Goal: Check status: Check status

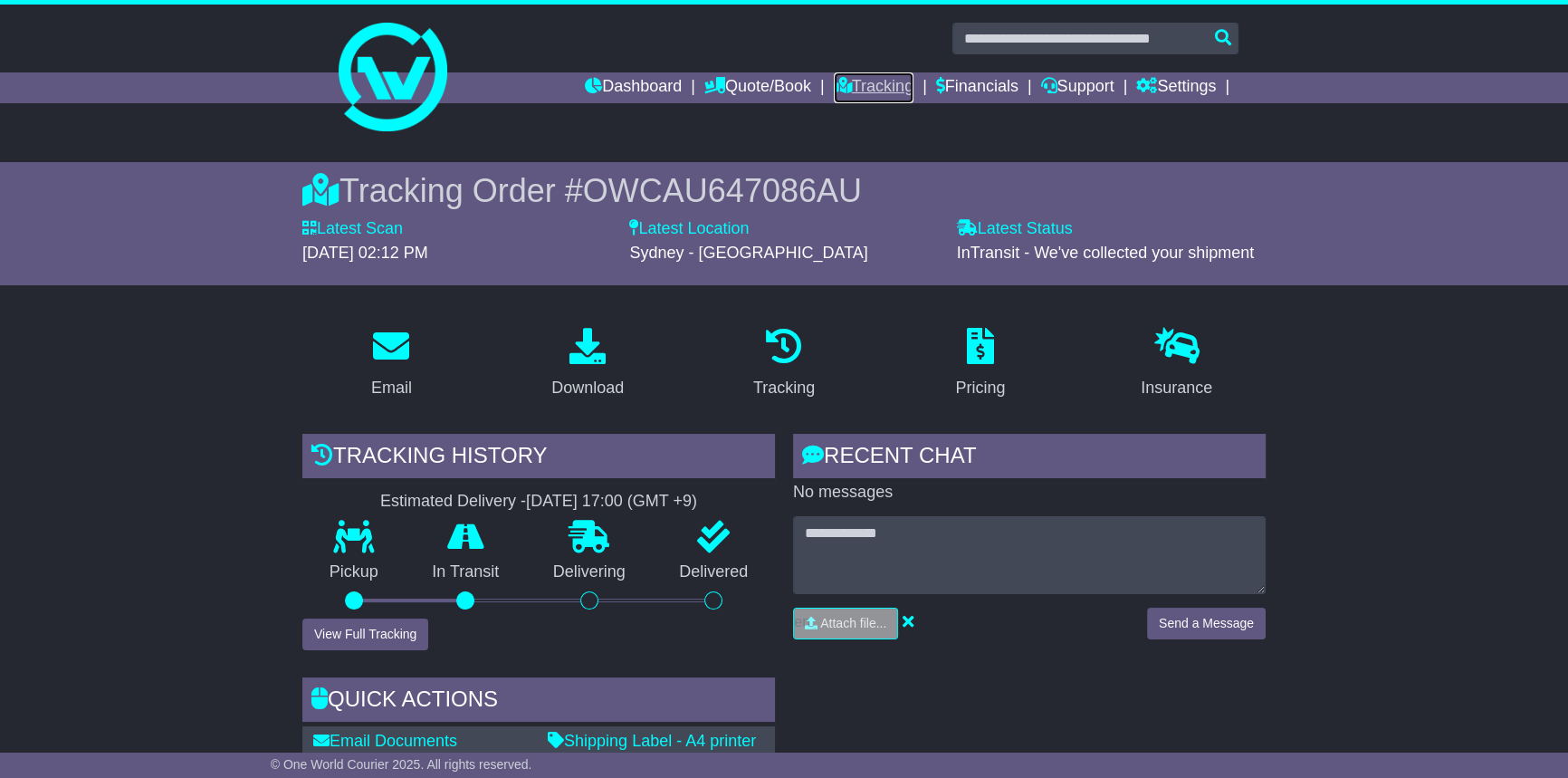
click at [864, 89] on link "Tracking" at bounding box center [874, 88] width 80 height 31
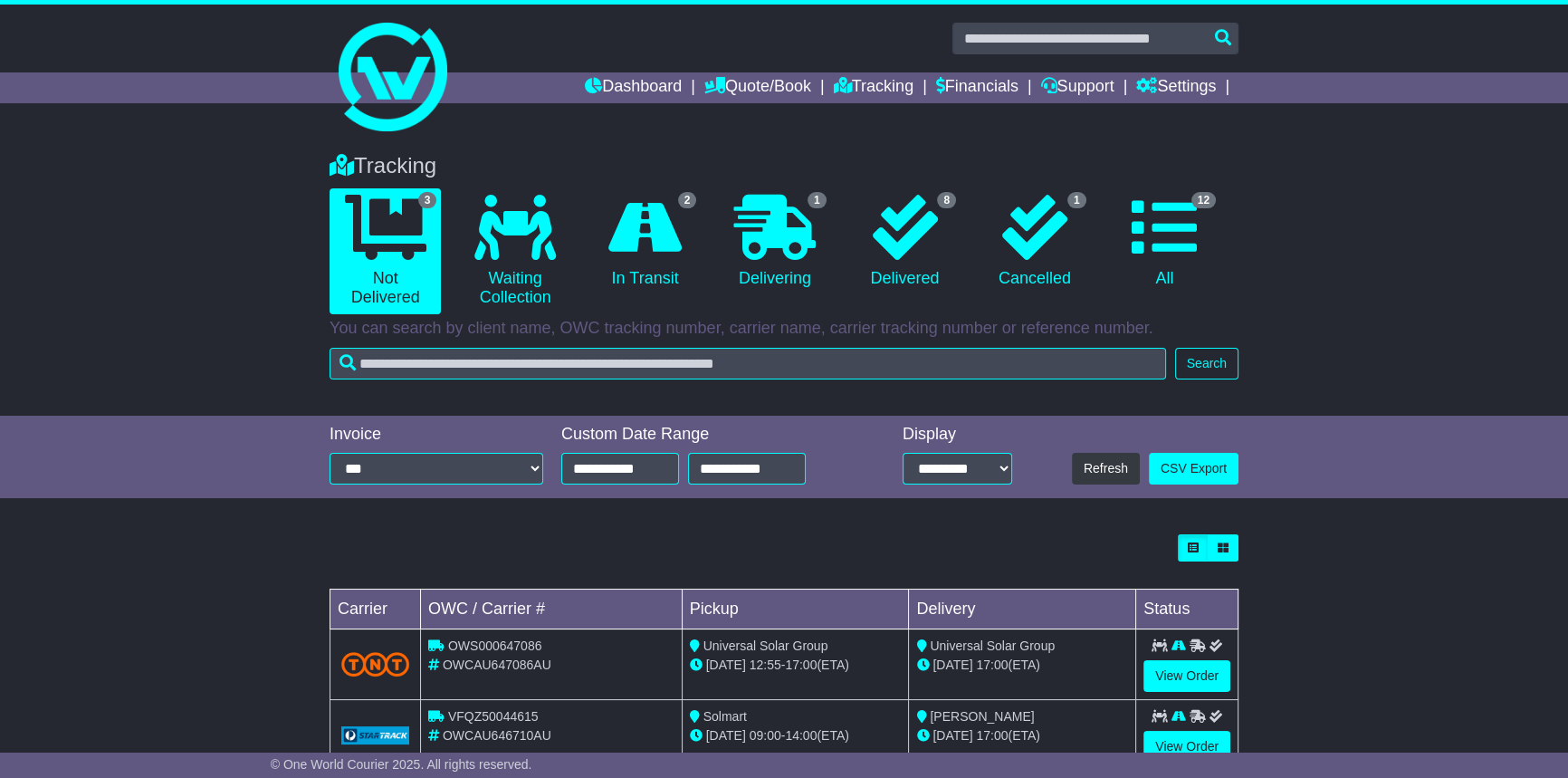
click at [423, 344] on div "Tracking 3 Not Delivered 0 Waiting Collection 2 In Transit 1 Delivering 8 1 12" at bounding box center [784, 262] width 927 height 254
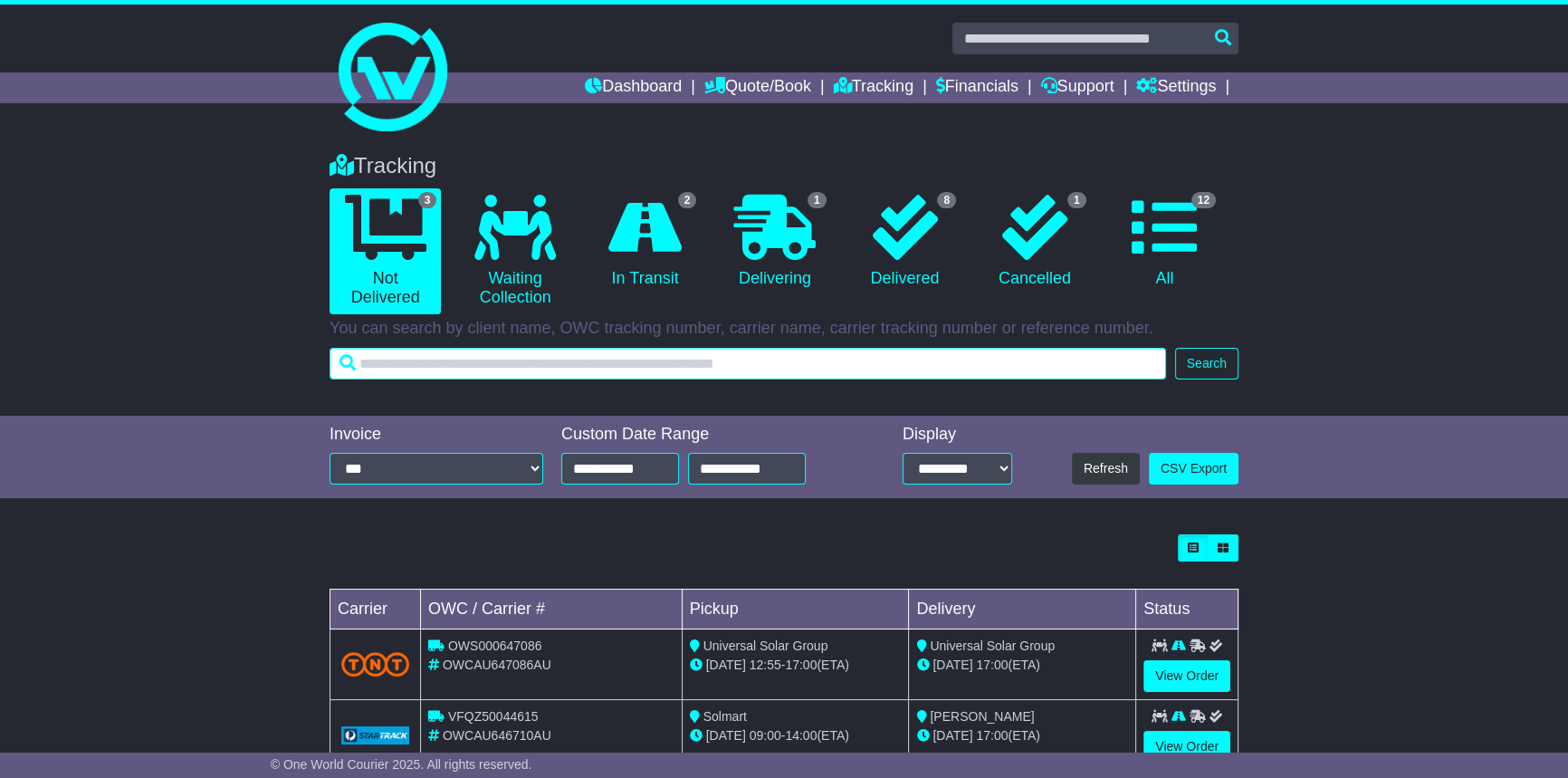
click at [416, 355] on input "text" at bounding box center [748, 364] width 837 height 32
paste input "**********"
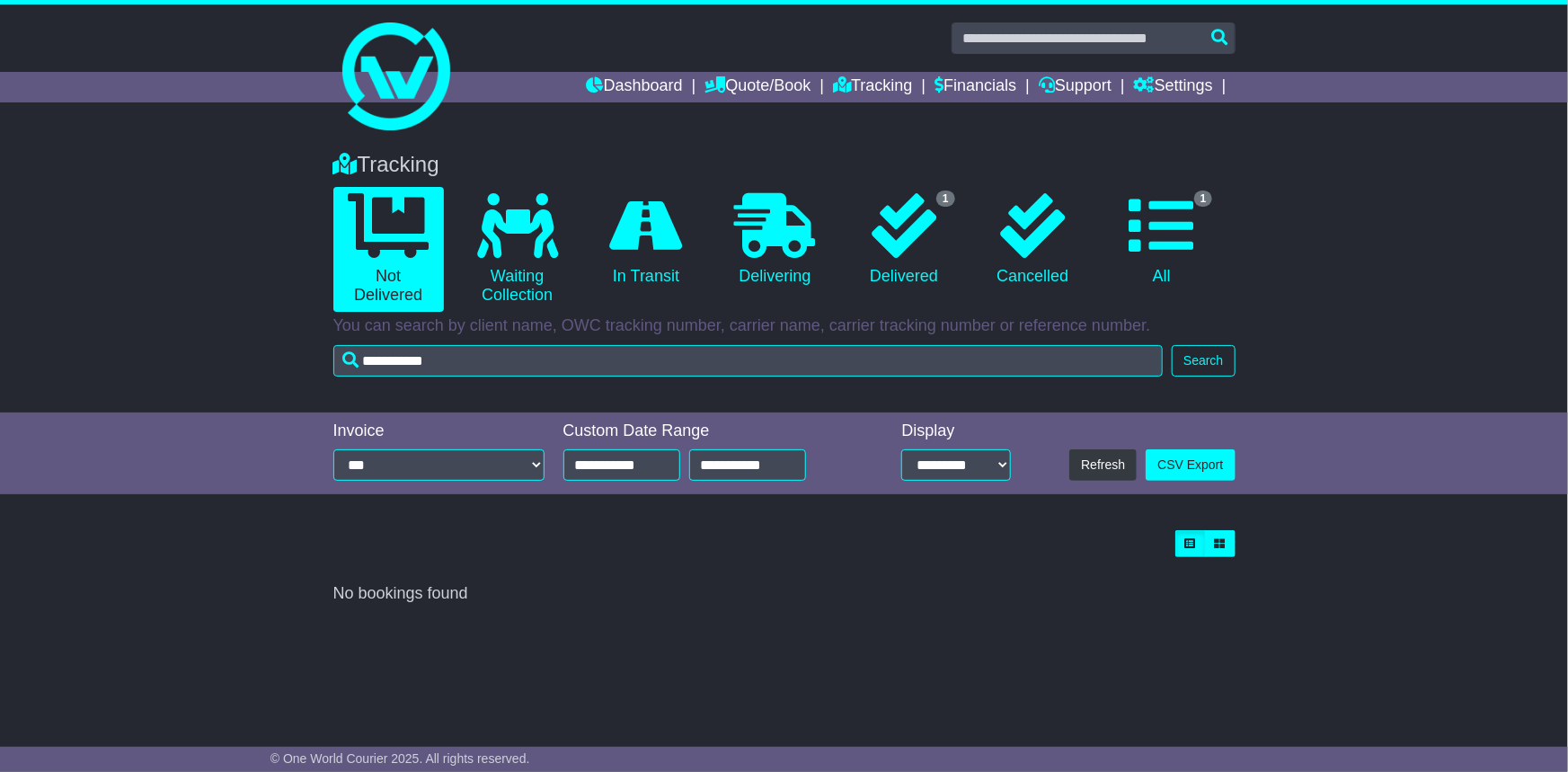
click at [1129, 376] on div "Tracking 0 Not Delivered 0 Waiting Collection 0 In Transit 0 Delivering 1 0 1" at bounding box center [784, 260] width 920 height 252
click at [1199, 368] on button "Search" at bounding box center [1204, 361] width 63 height 31
click at [1191, 367] on button "Search" at bounding box center [1204, 361] width 63 height 31
click at [485, 266] on link "0 Waiting Collection" at bounding box center [516, 249] width 111 height 125
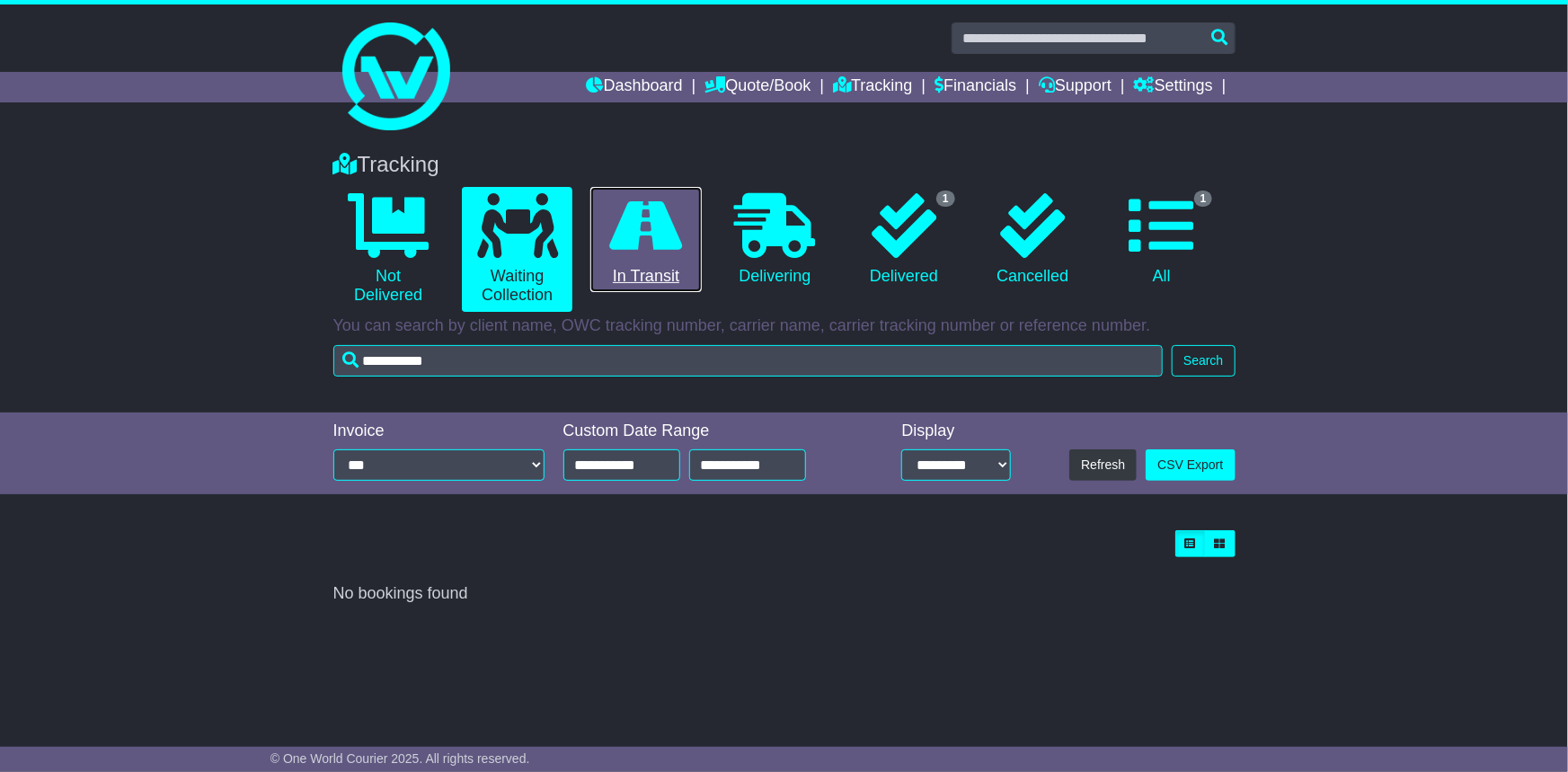
click at [620, 271] on link "0 In Transit" at bounding box center [645, 240] width 111 height 106
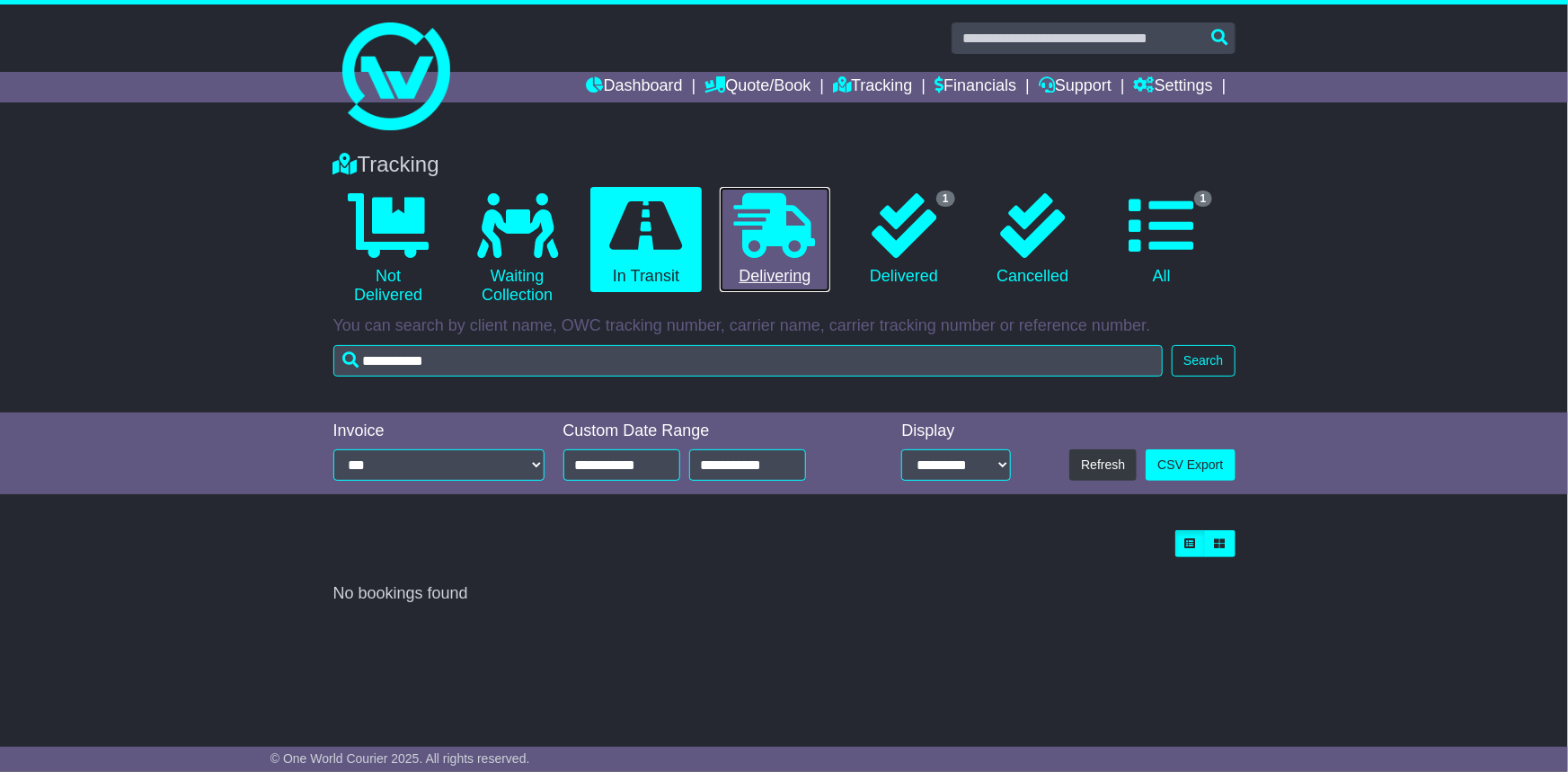
click at [740, 261] on link "0 Delivering" at bounding box center [775, 240] width 111 height 106
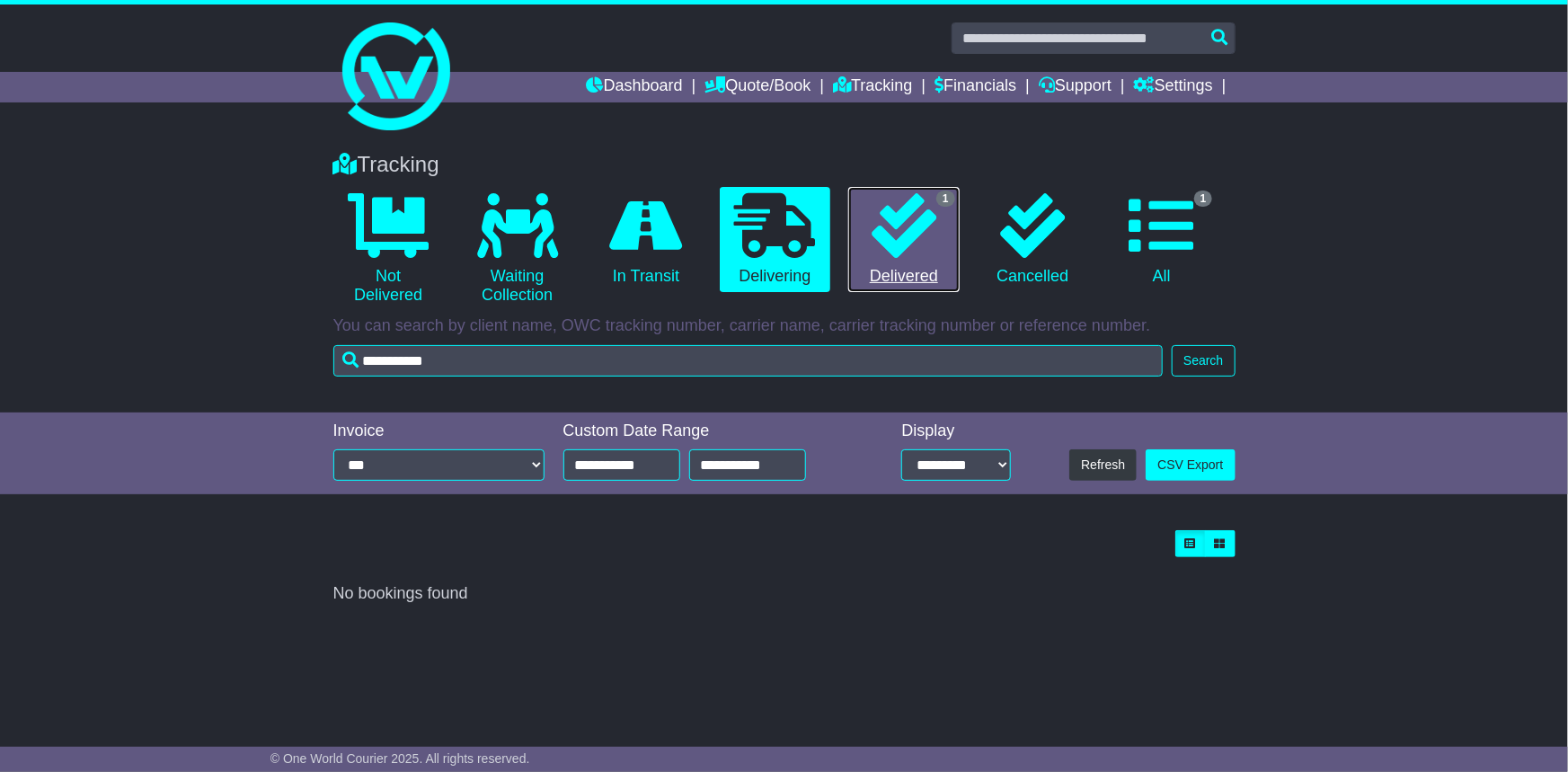
click at [871, 261] on link "1 Delivered" at bounding box center [903, 240] width 111 height 106
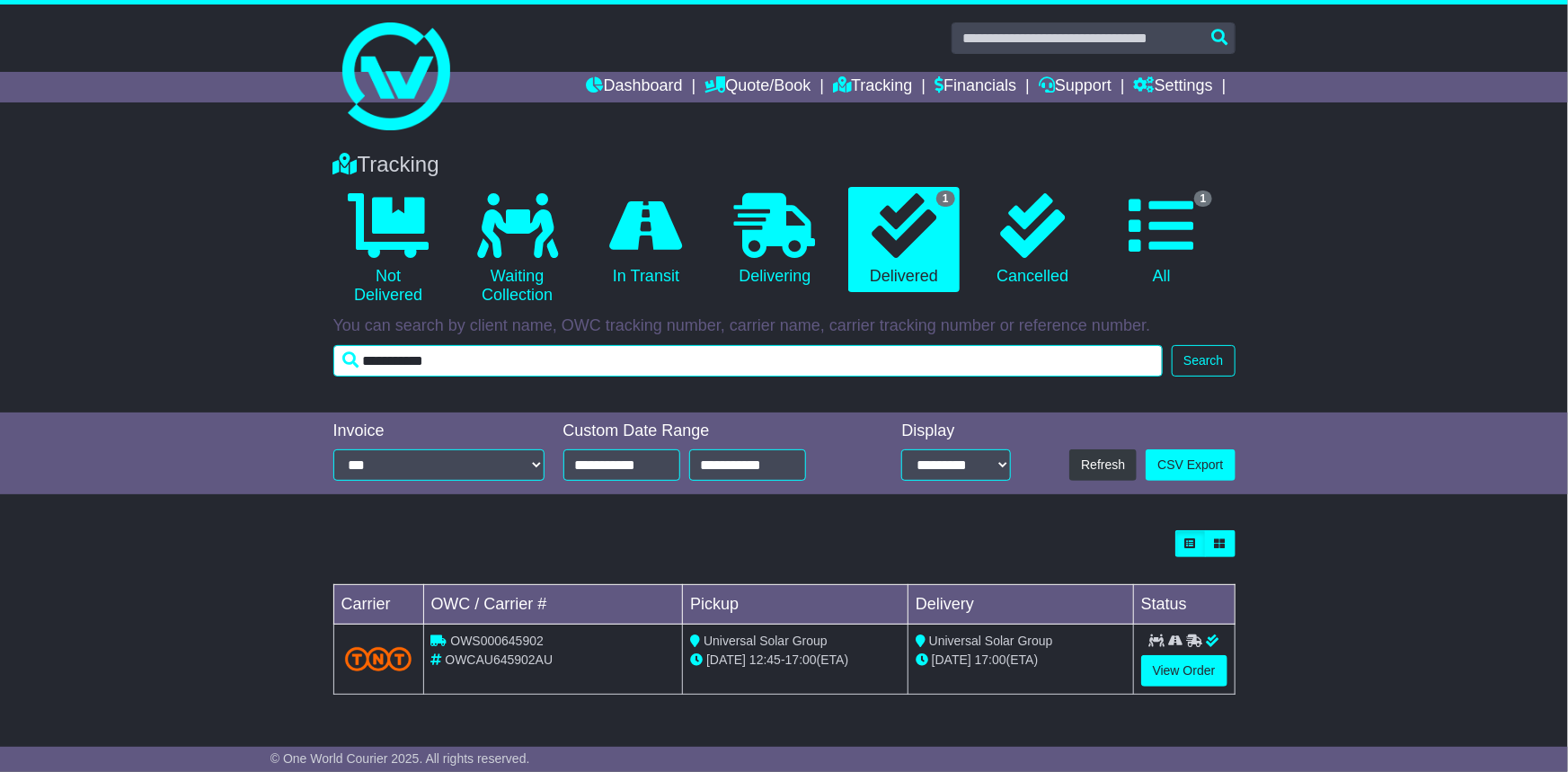
drag, startPoint x: 569, startPoint y: 360, endPoint x: 24, endPoint y: 361, distance: 545.0
click at [26, 360] on div "Tracking 0 Not Delivered 0 Waiting Collection 0 In Transit 0 Delivering 1" at bounding box center [784, 274] width 1568 height 279
paste input "*"
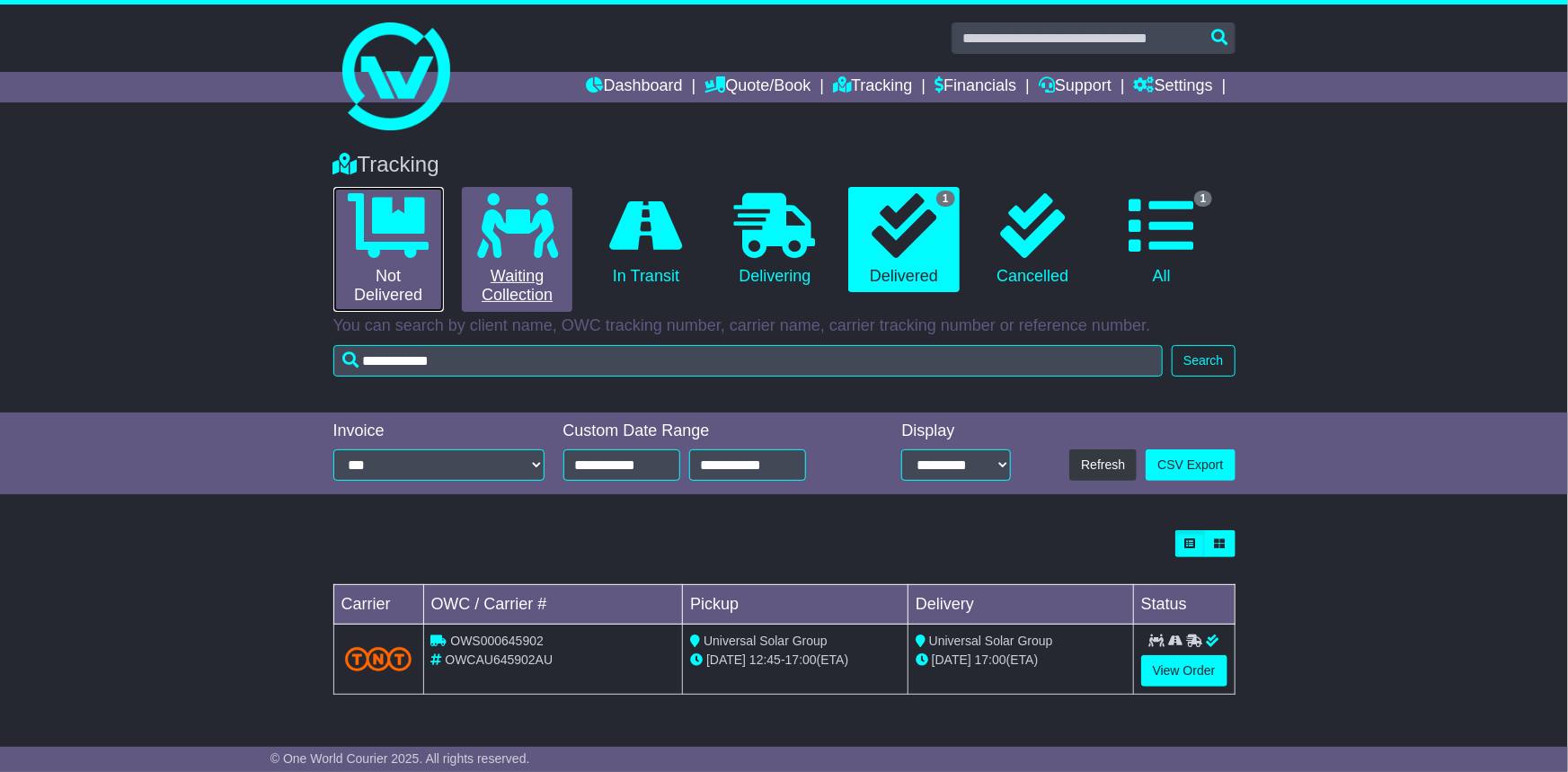
drag, startPoint x: 401, startPoint y: 256, endPoint x: 491, endPoint y: 262, distance: 90.2
click at [401, 256] on icon at bounding box center [389, 226] width 81 height 65
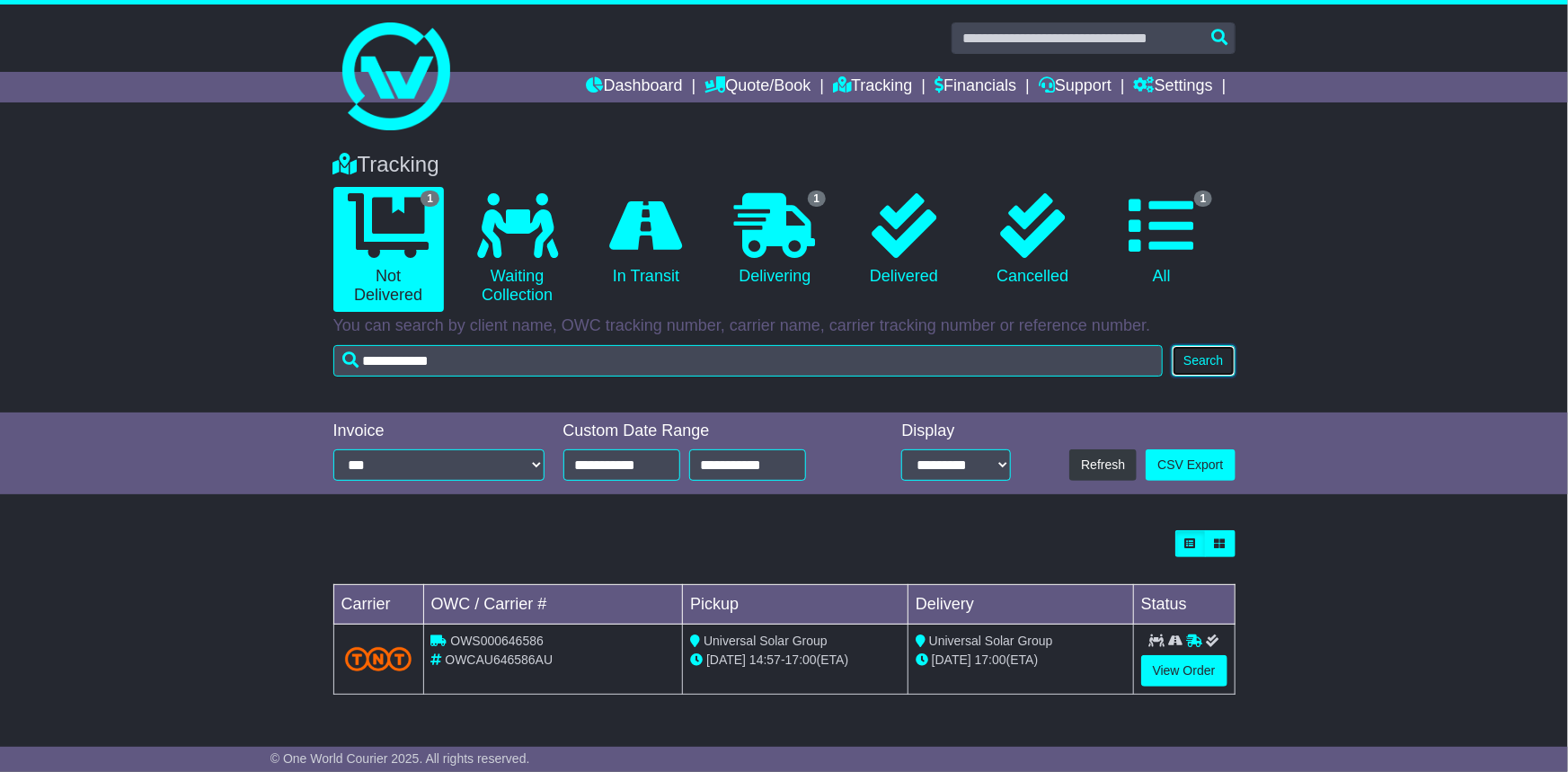
click at [1196, 351] on button "Search" at bounding box center [1204, 361] width 63 height 31
click at [782, 261] on link "1 Delivering" at bounding box center [775, 240] width 111 height 106
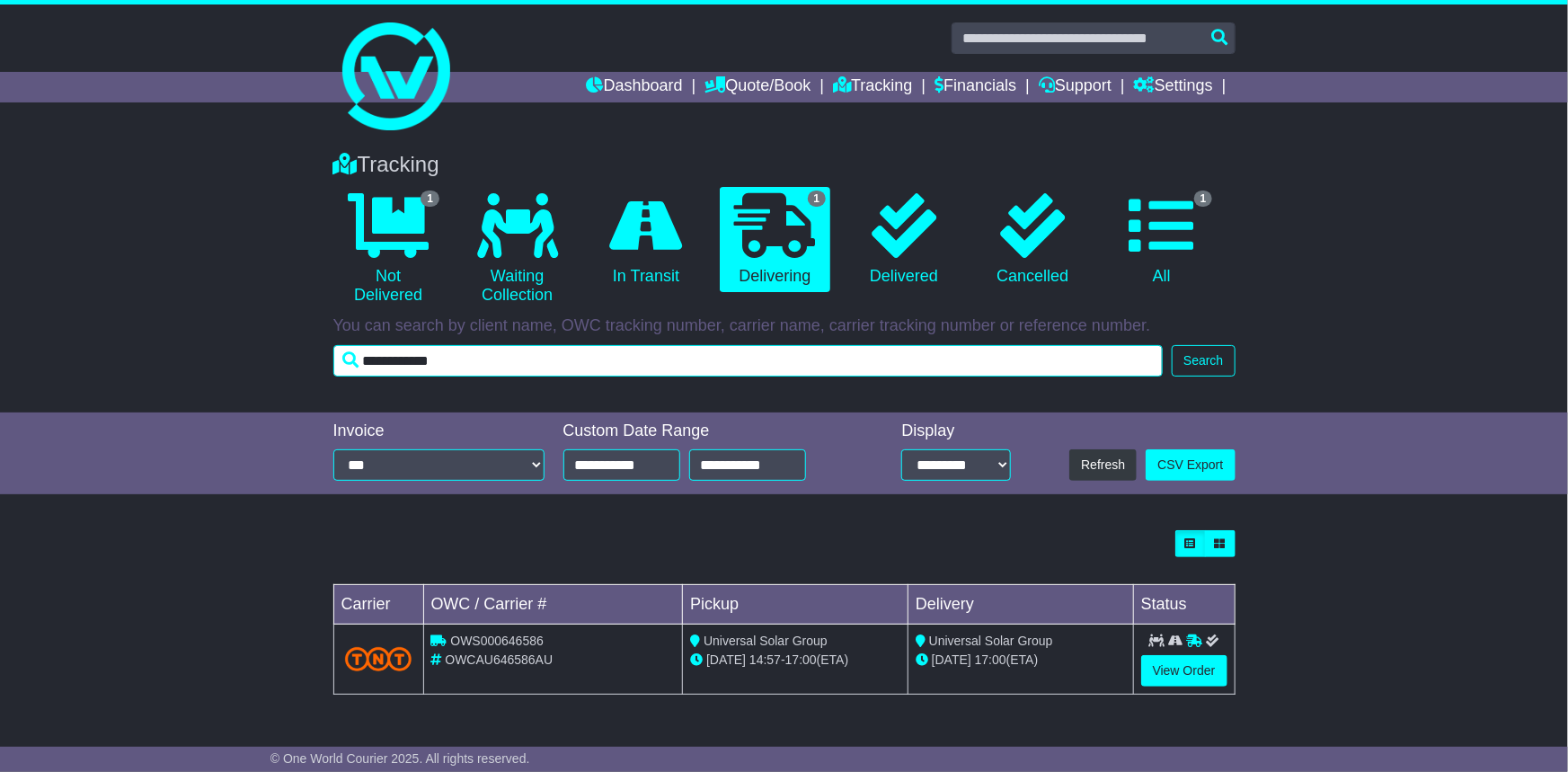
drag, startPoint x: 530, startPoint y: 357, endPoint x: 338, endPoint y: 358, distance: 192.0
click at [338, 358] on input "**********" at bounding box center [748, 361] width 830 height 31
paste input "*"
type input "**********"
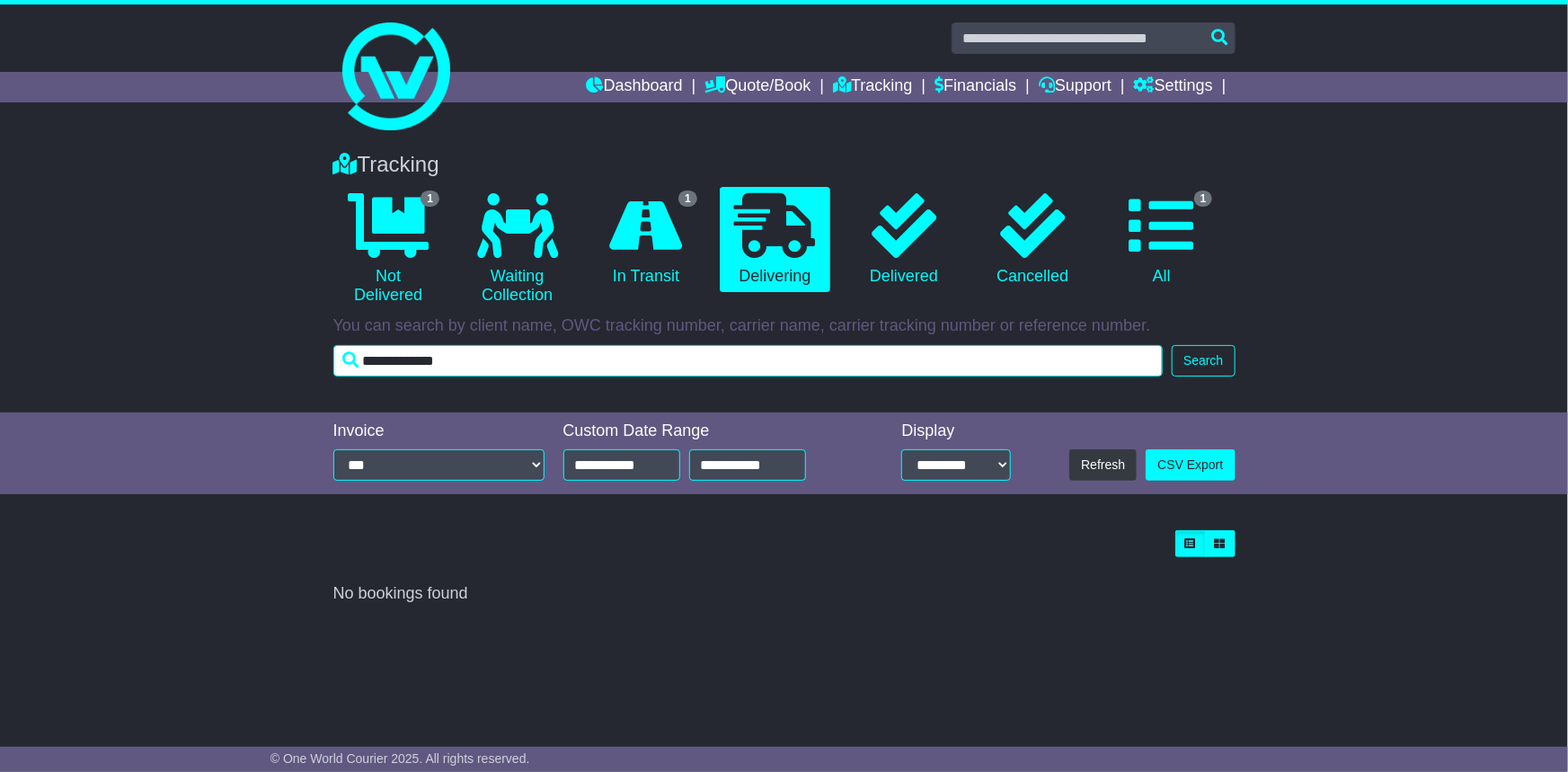
click at [500, 361] on input "**********" at bounding box center [748, 361] width 830 height 31
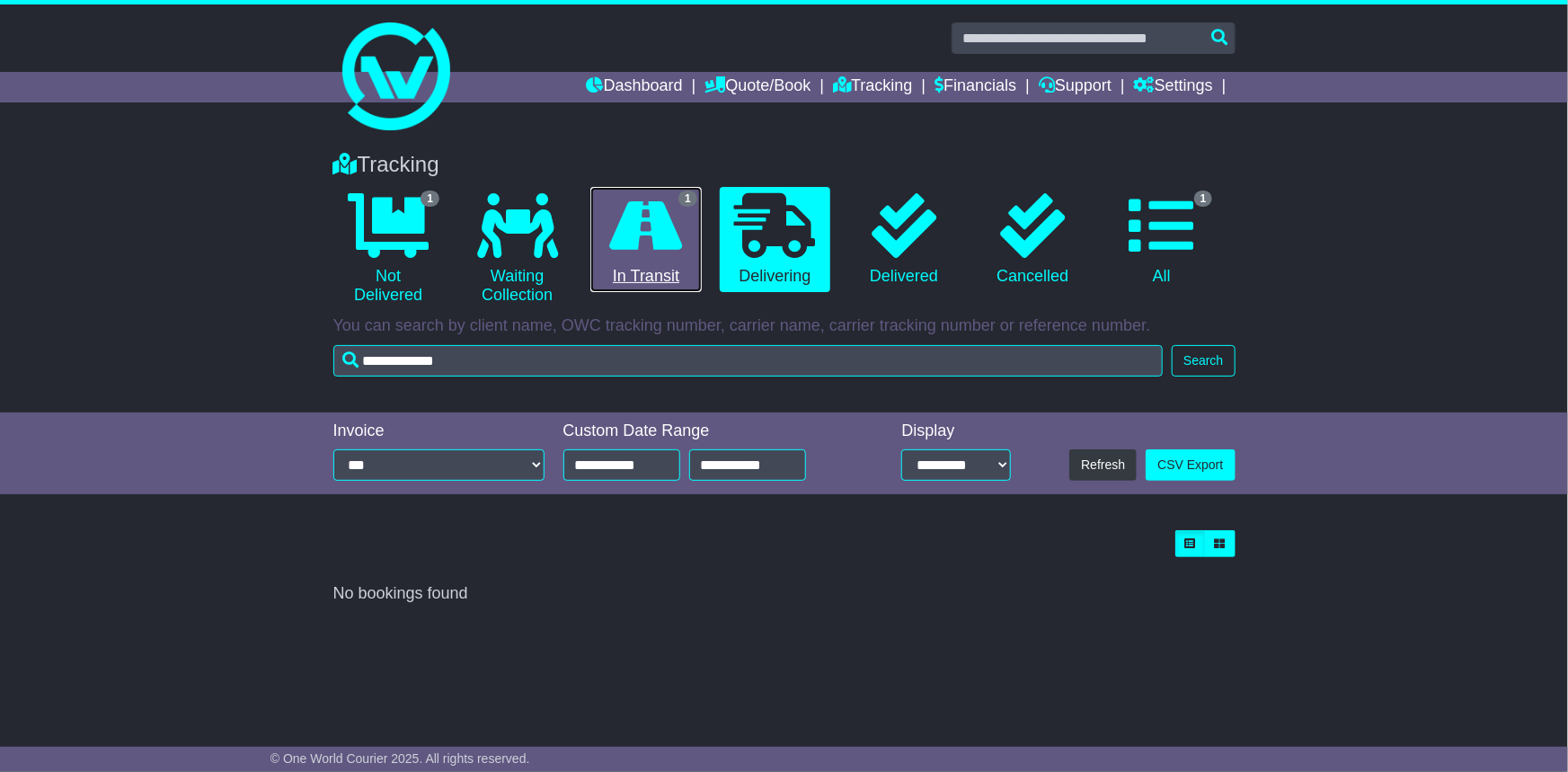
click at [637, 224] on icon at bounding box center [646, 226] width 73 height 65
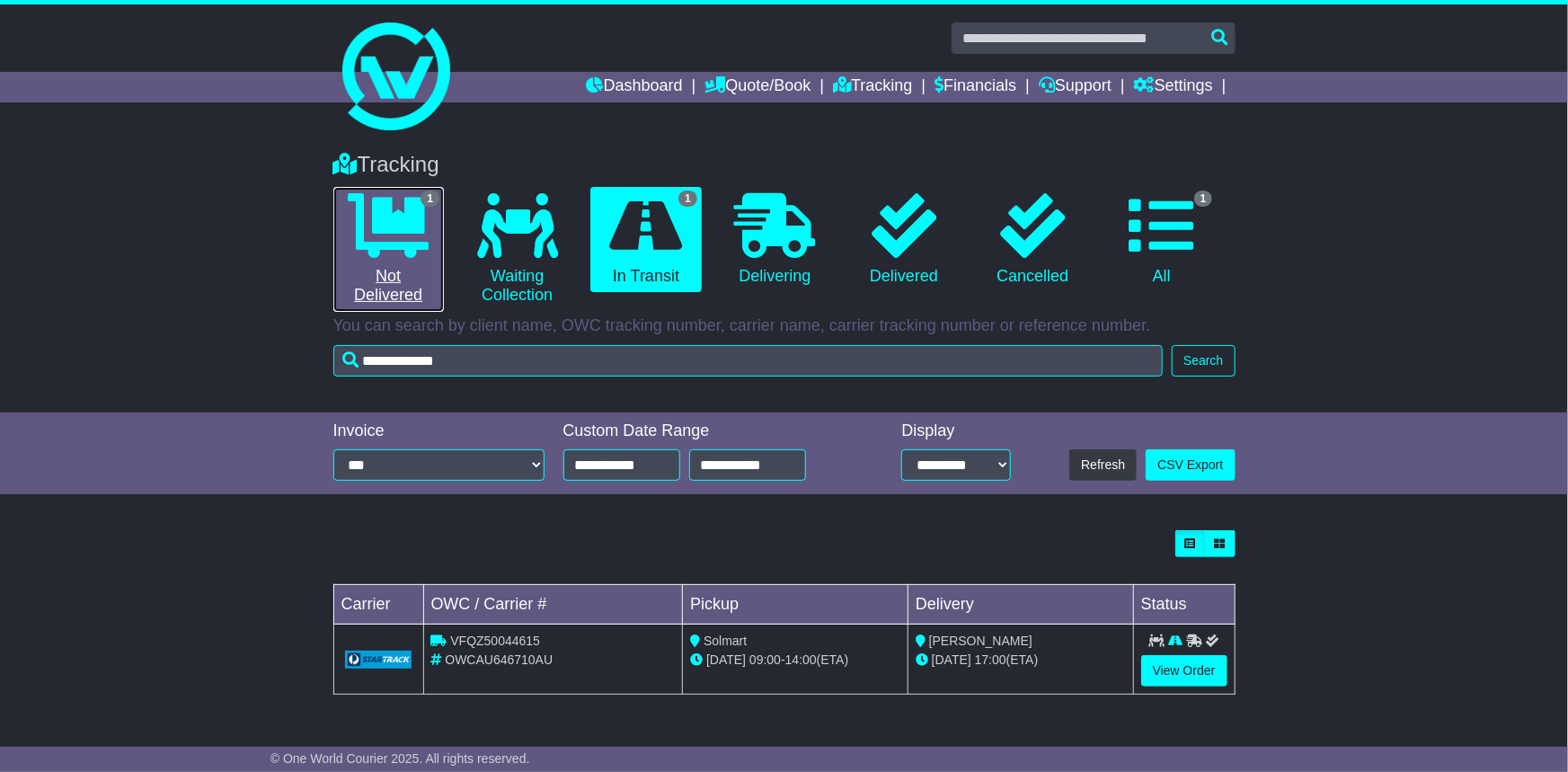
click at [382, 252] on icon at bounding box center [389, 226] width 81 height 65
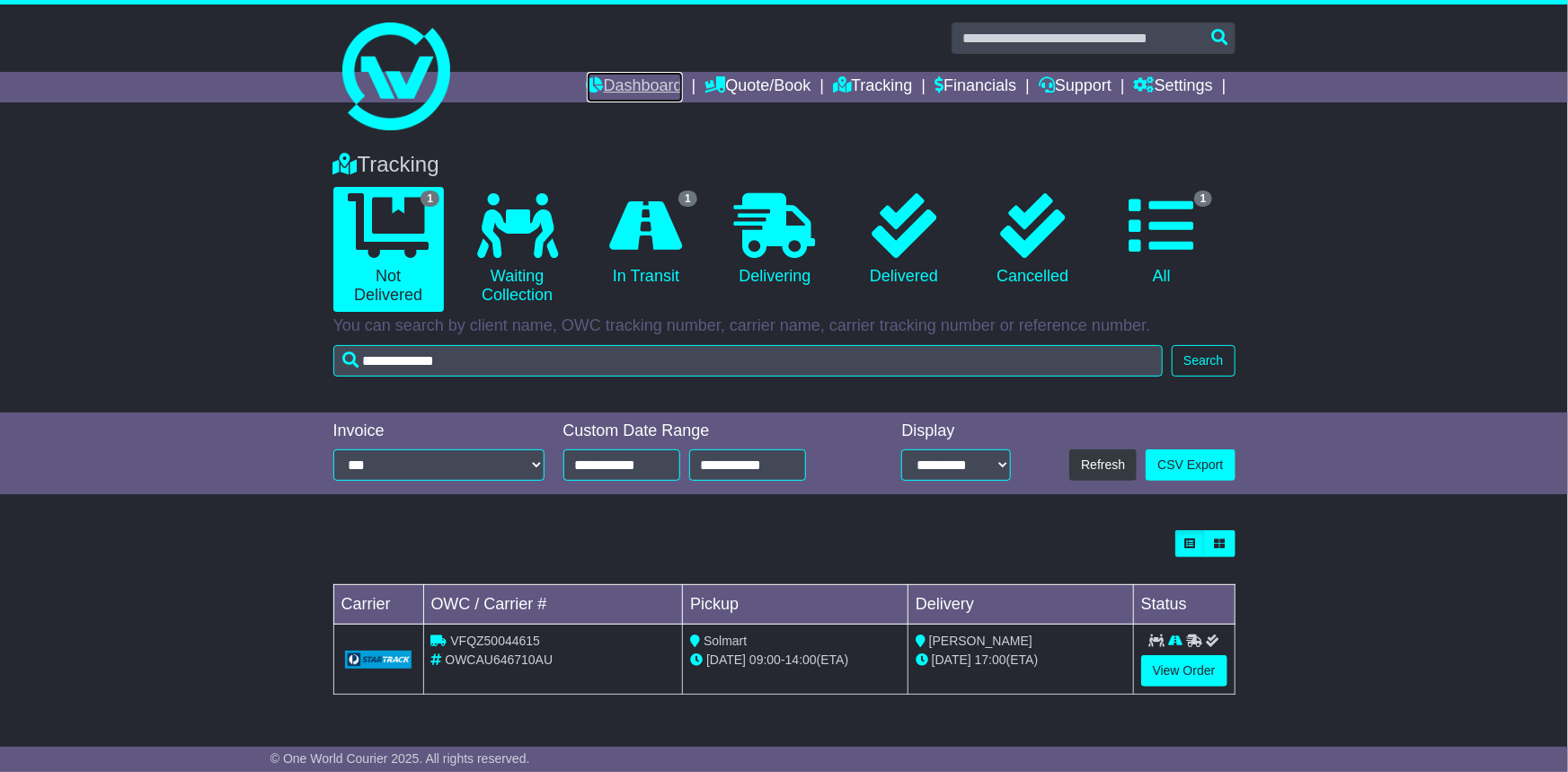
click at [638, 92] on link "Dashboard" at bounding box center [634, 87] width 96 height 31
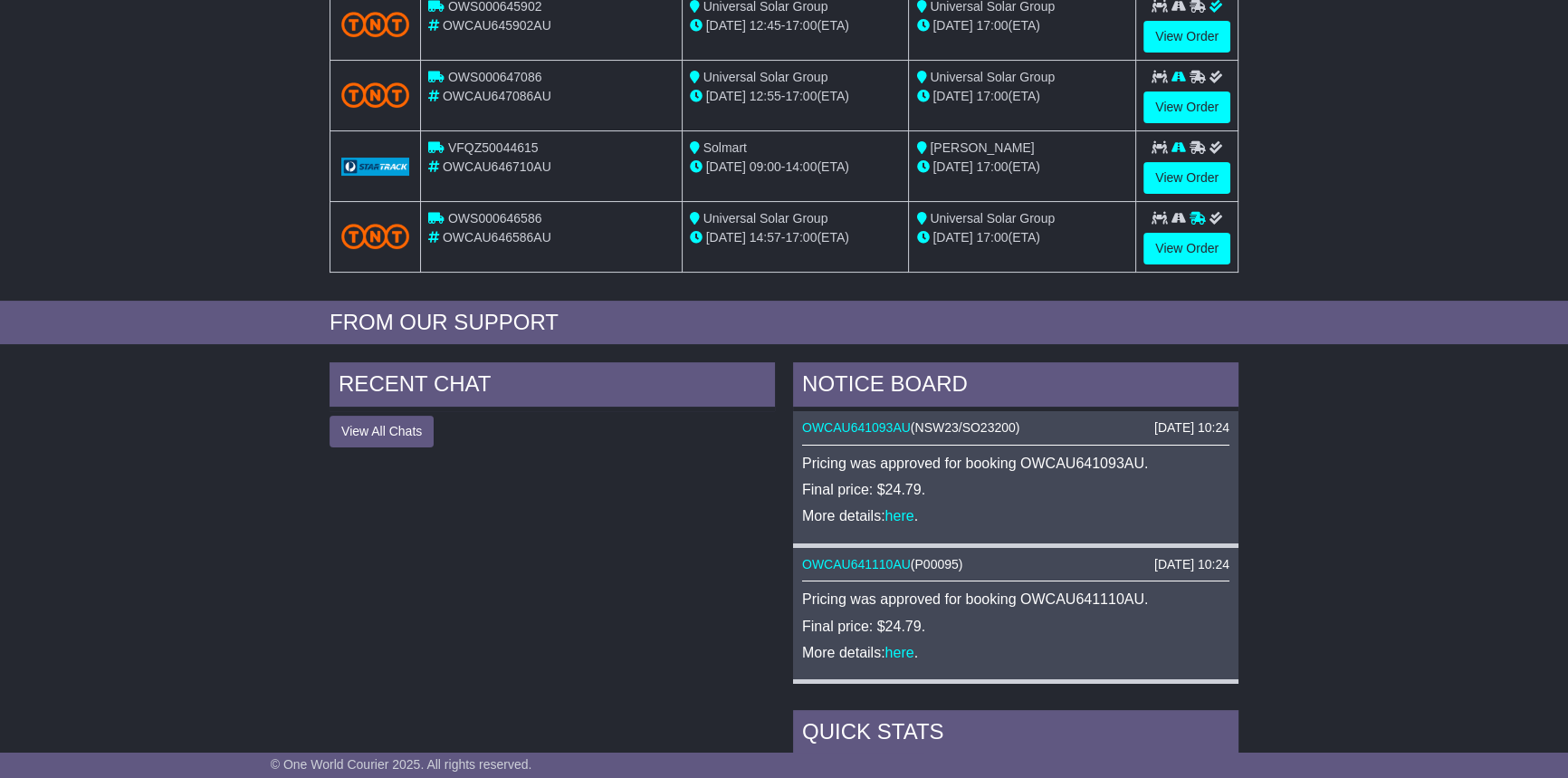
scroll to position [329, 0]
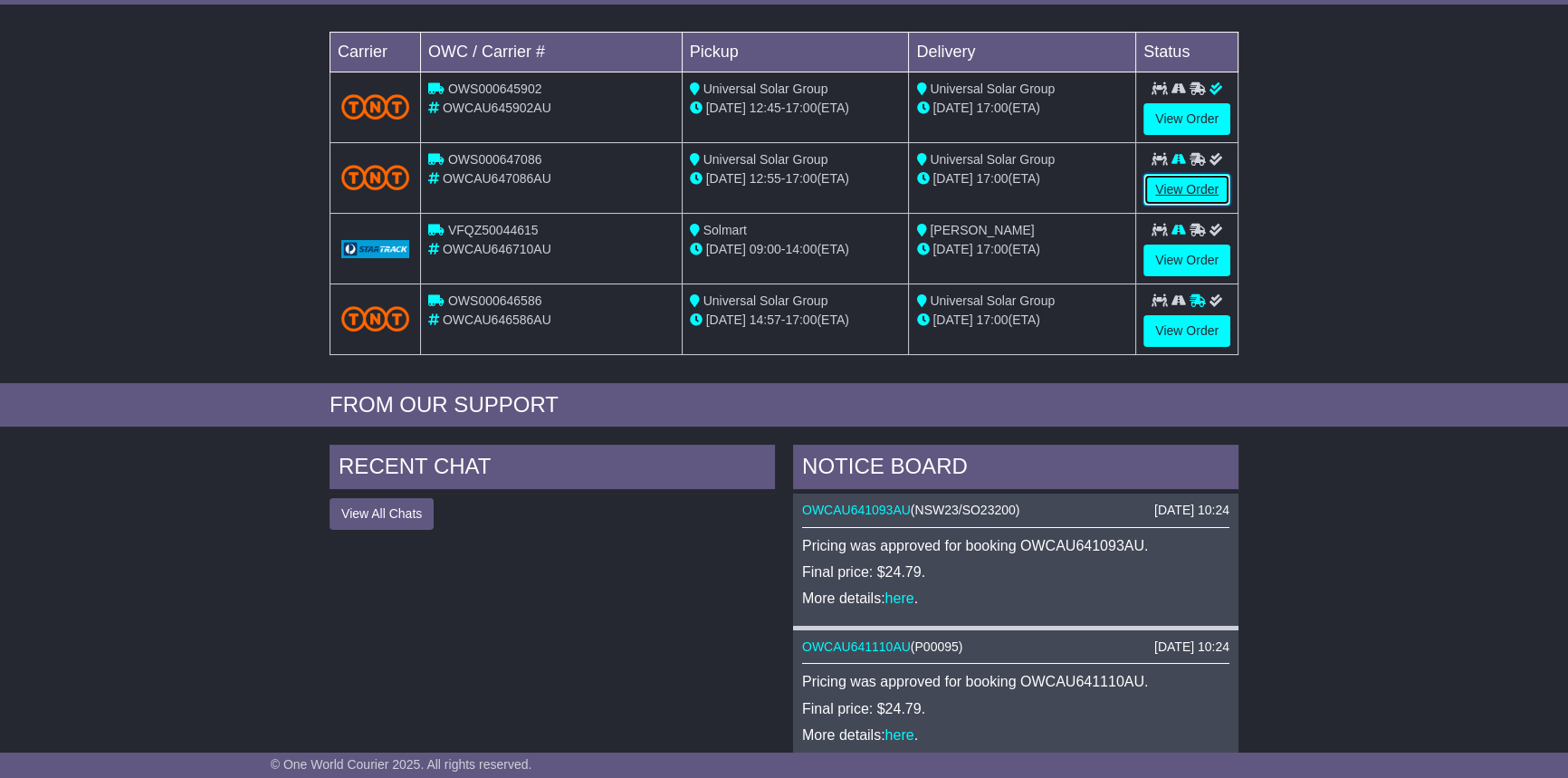
click at [1214, 183] on link "View Order" at bounding box center [1187, 190] width 87 height 32
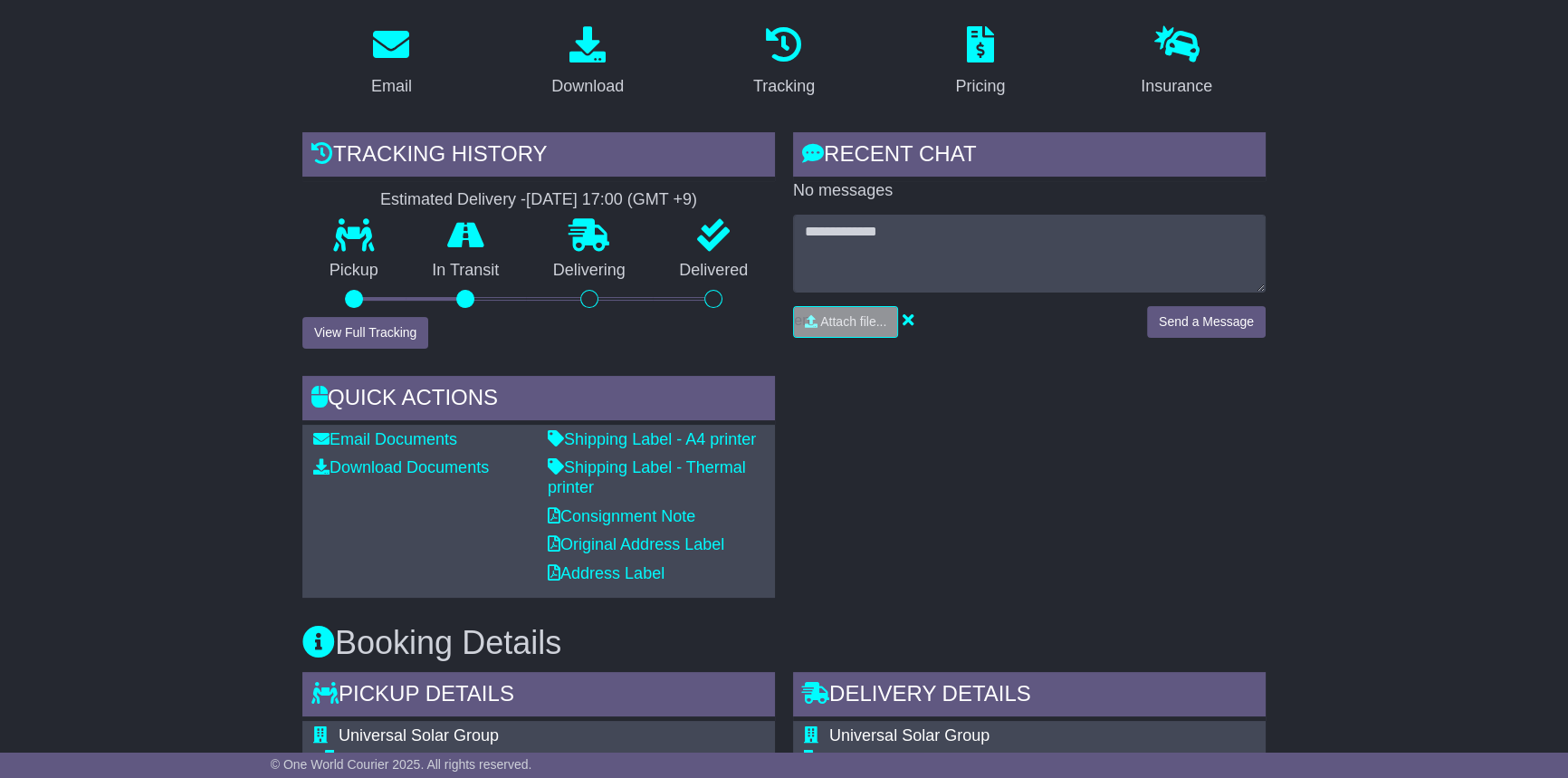
scroll to position [144, 0]
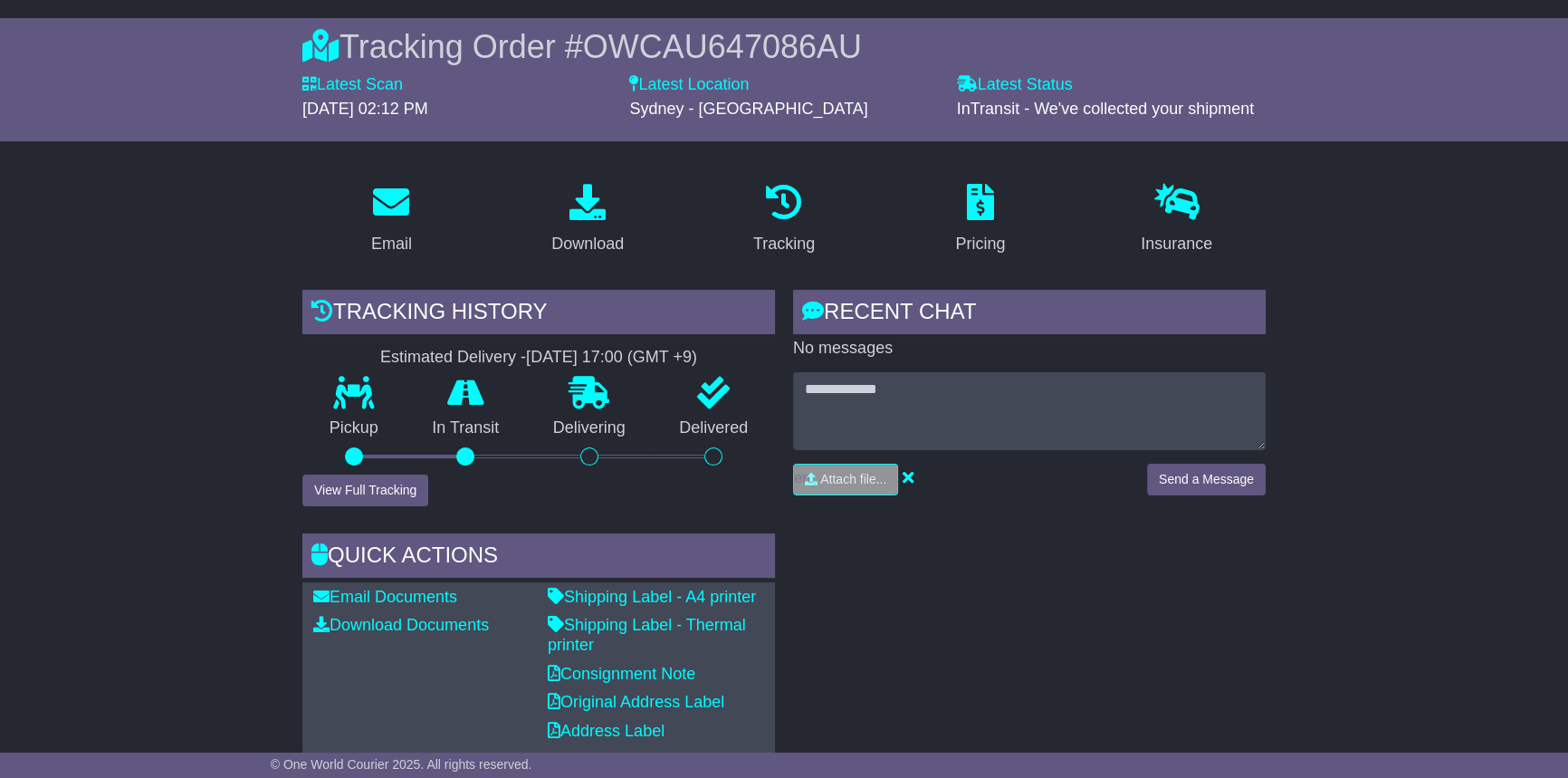
click at [659, 43] on span "OWCAU647086AU" at bounding box center [722, 46] width 279 height 37
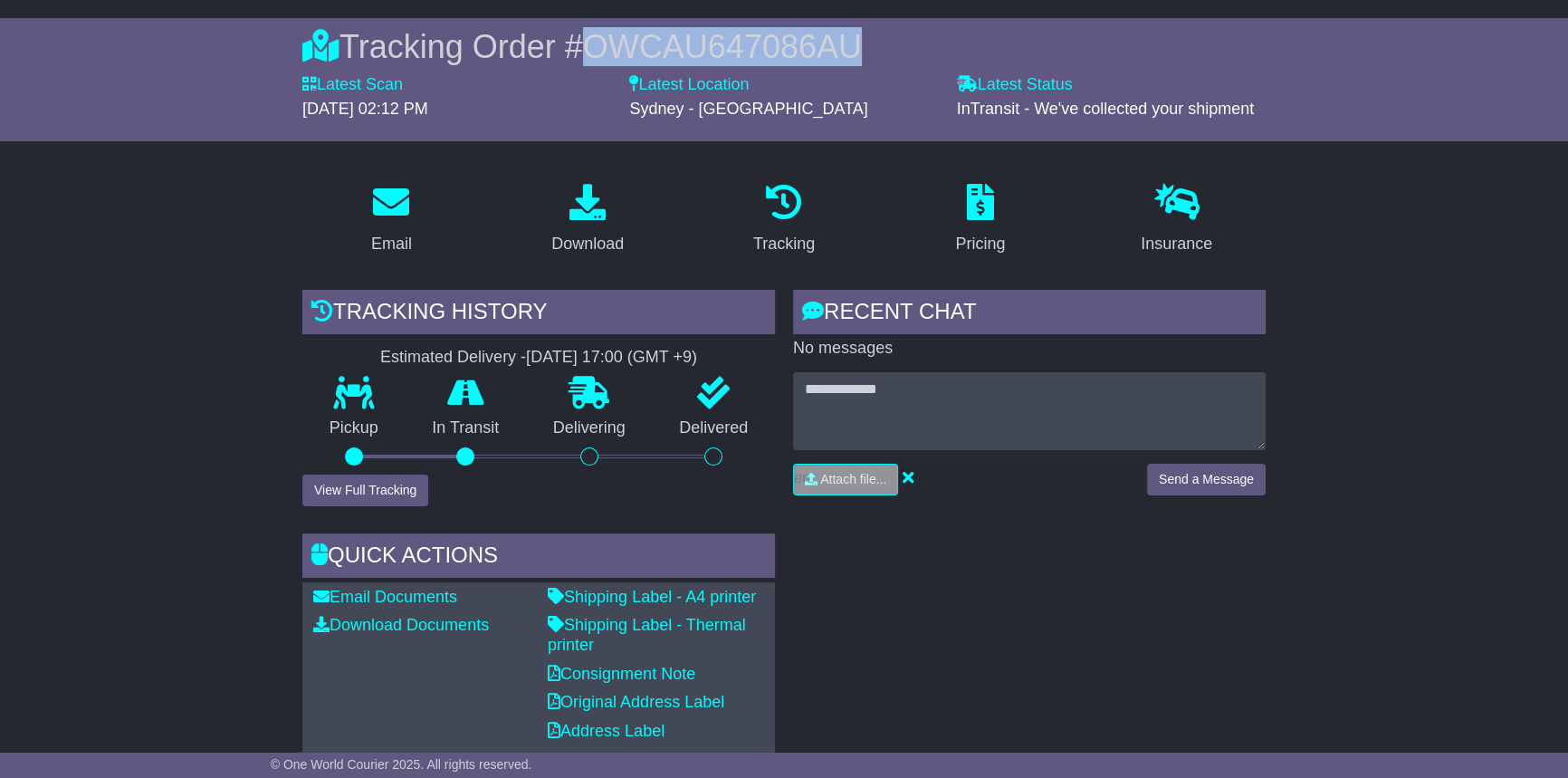
click at [659, 43] on span "OWCAU647086AU" at bounding box center [722, 46] width 279 height 37
copy span "OWCAU647086AU"
